Goal: Transaction & Acquisition: Purchase product/service

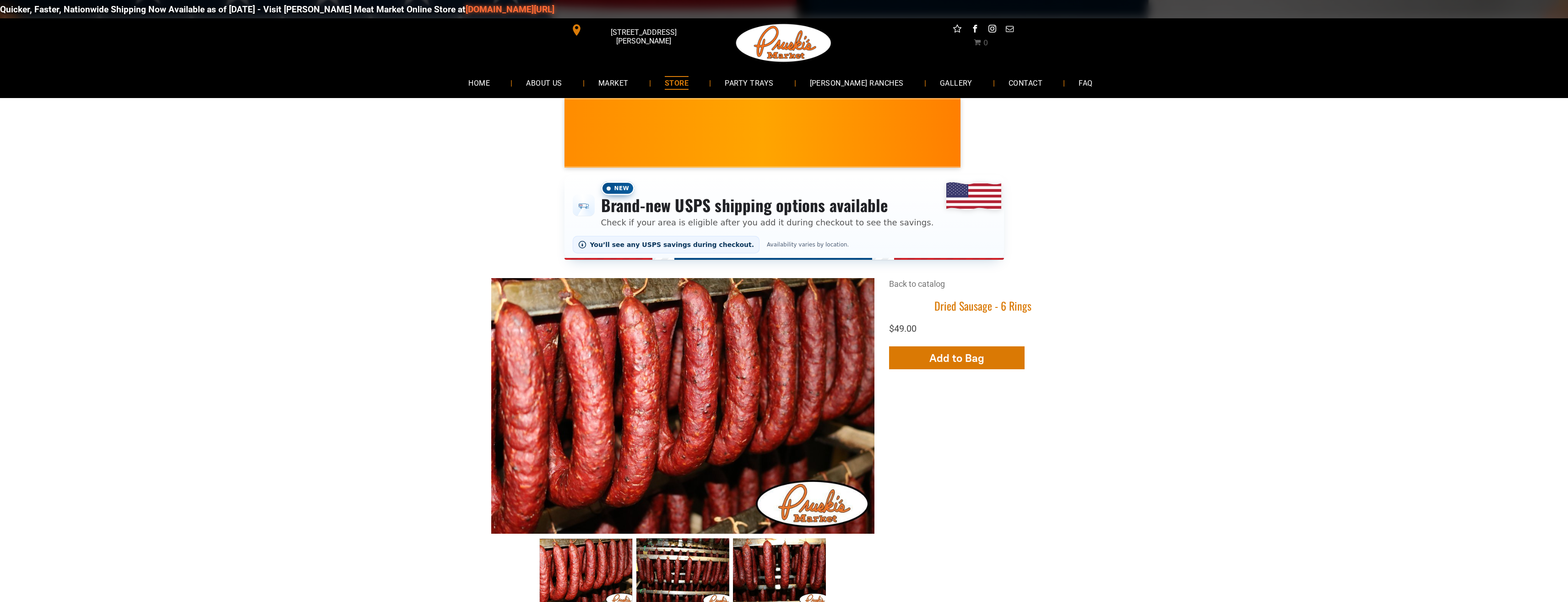
click at [688, 83] on span "STORE" at bounding box center [676, 82] width 24 height 13
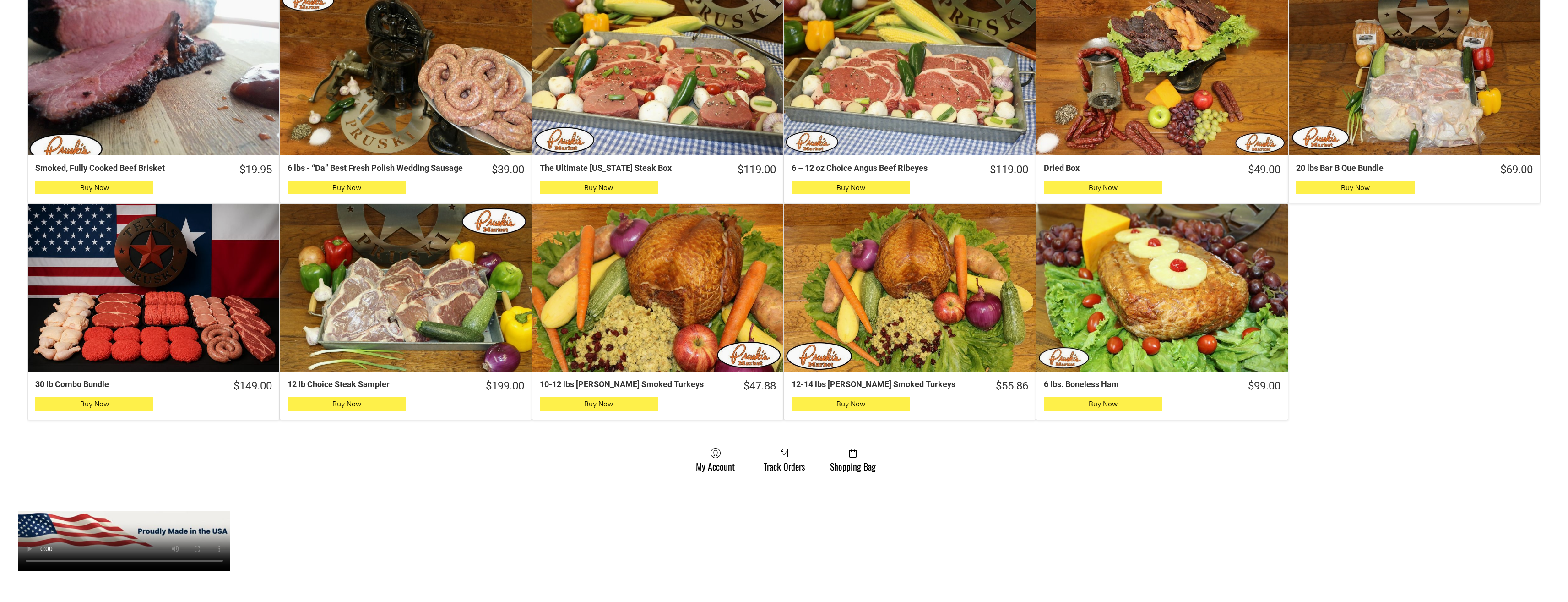
scroll to position [550, 0]
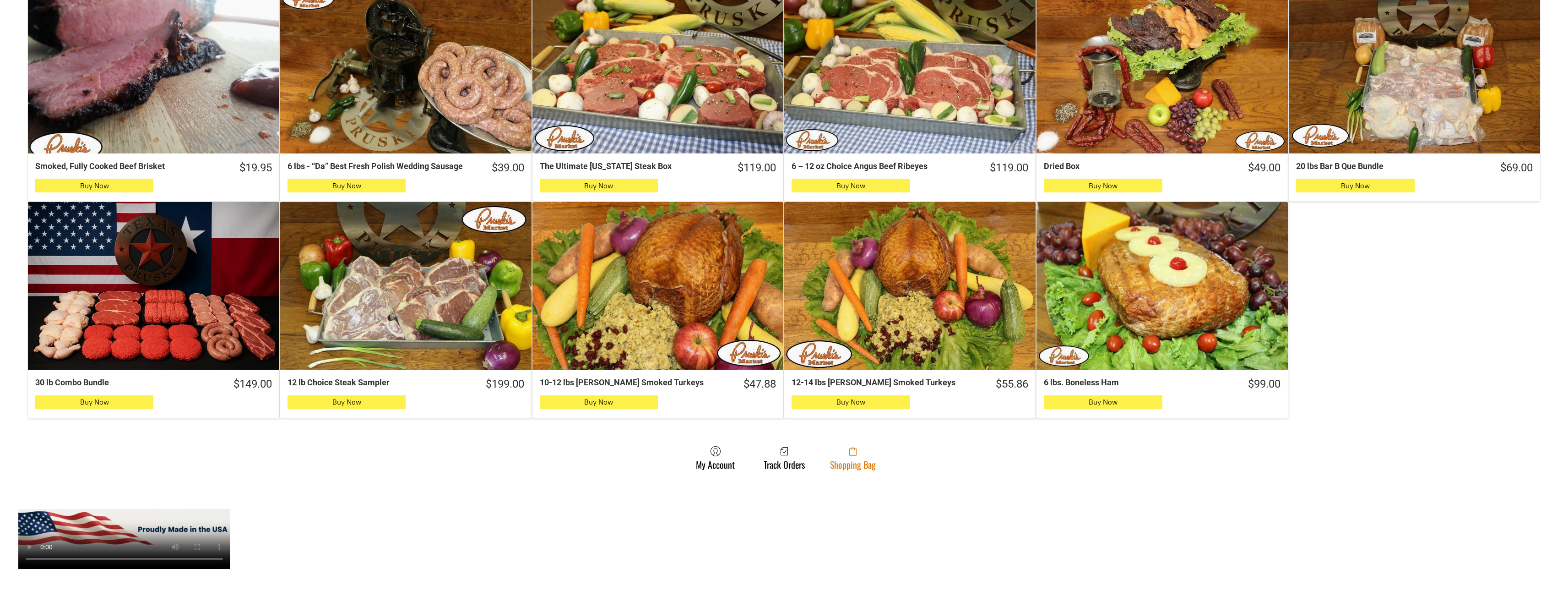
click at [857, 451] on span at bounding box center [854, 451] width 46 height 11
